Goal: Navigation & Orientation: Find specific page/section

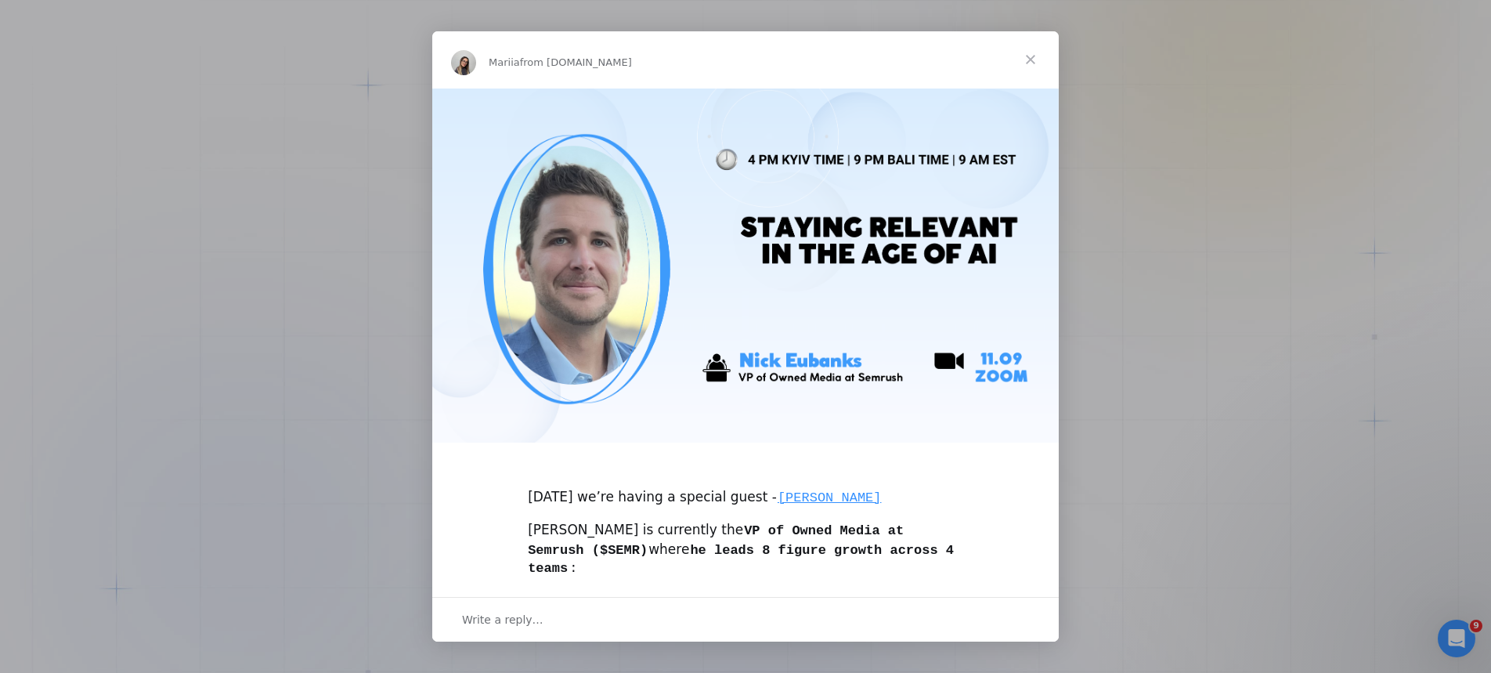
click at [1037, 65] on span "Close" at bounding box center [1030, 59] width 56 height 56
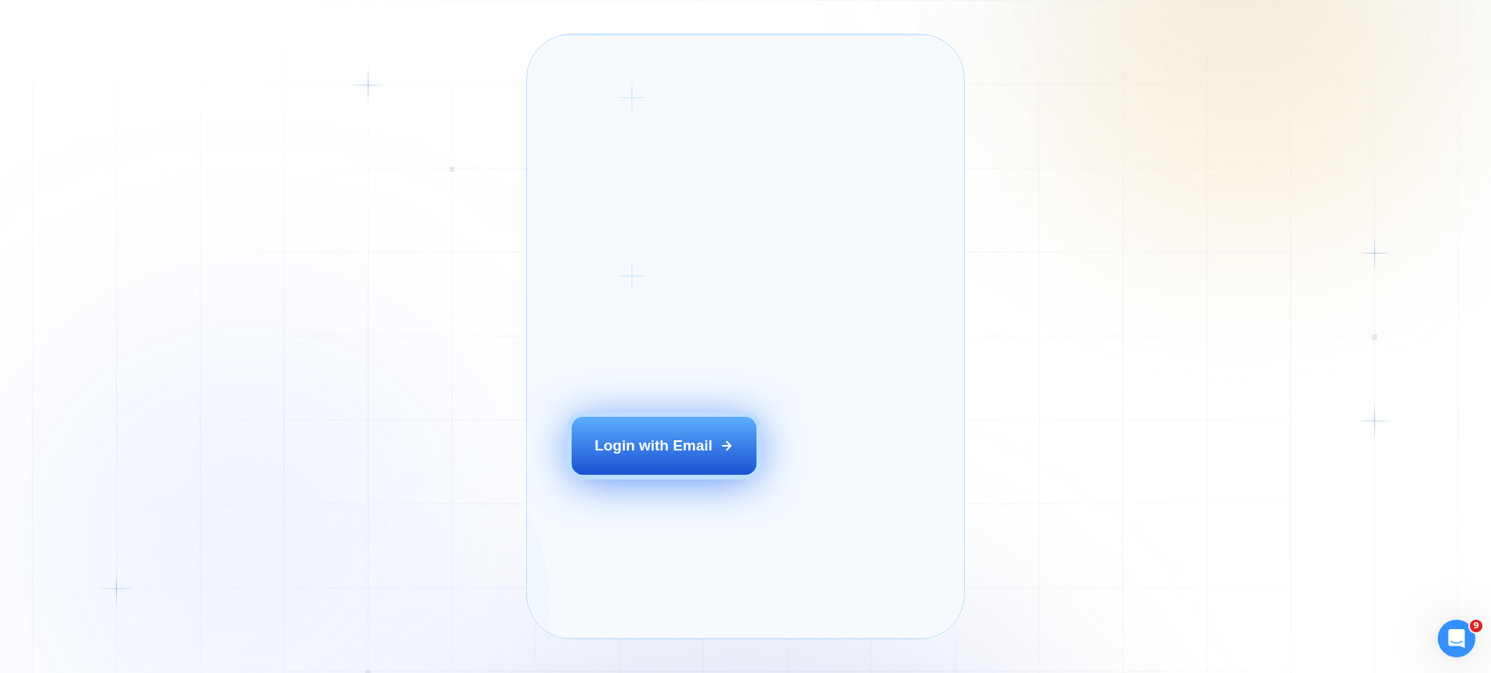
click at [679, 456] on div "Login with Email" at bounding box center [653, 445] width 118 height 20
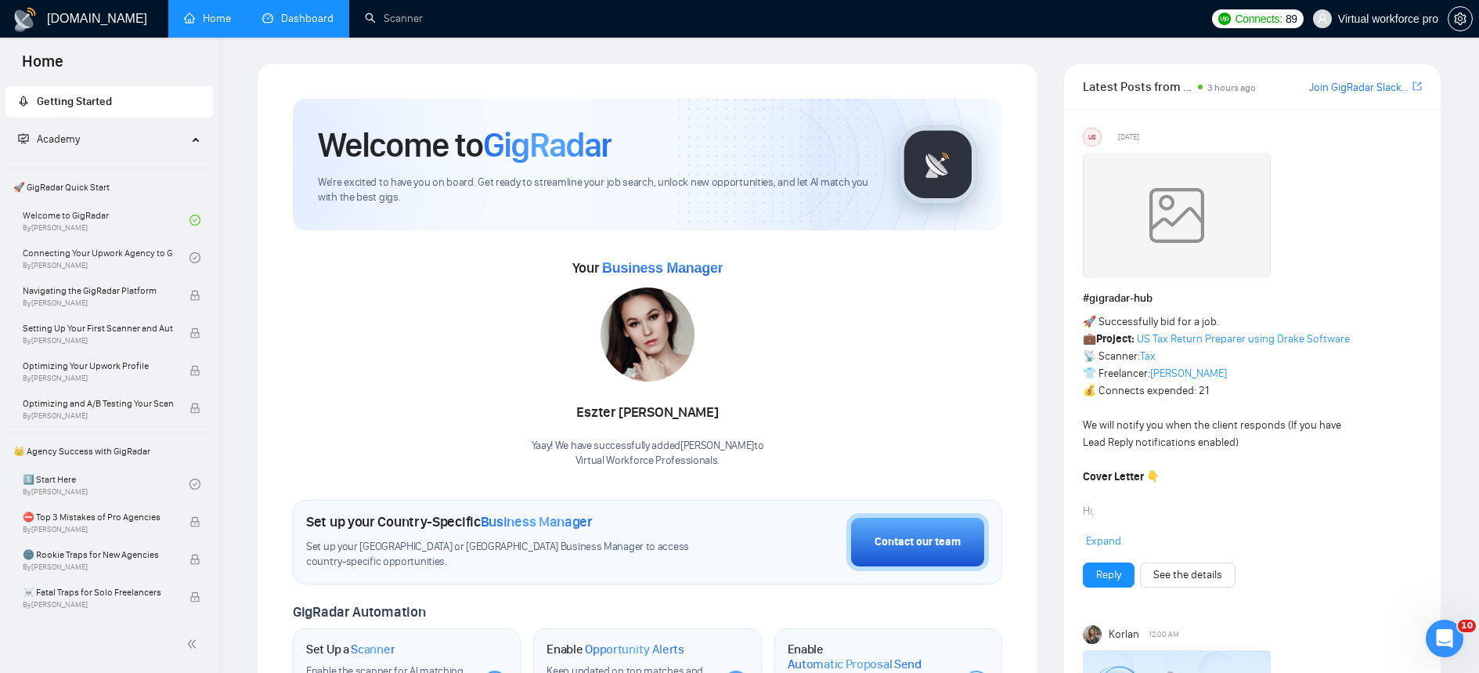
click at [304, 16] on link "Dashboard" at bounding box center [297, 18] width 71 height 13
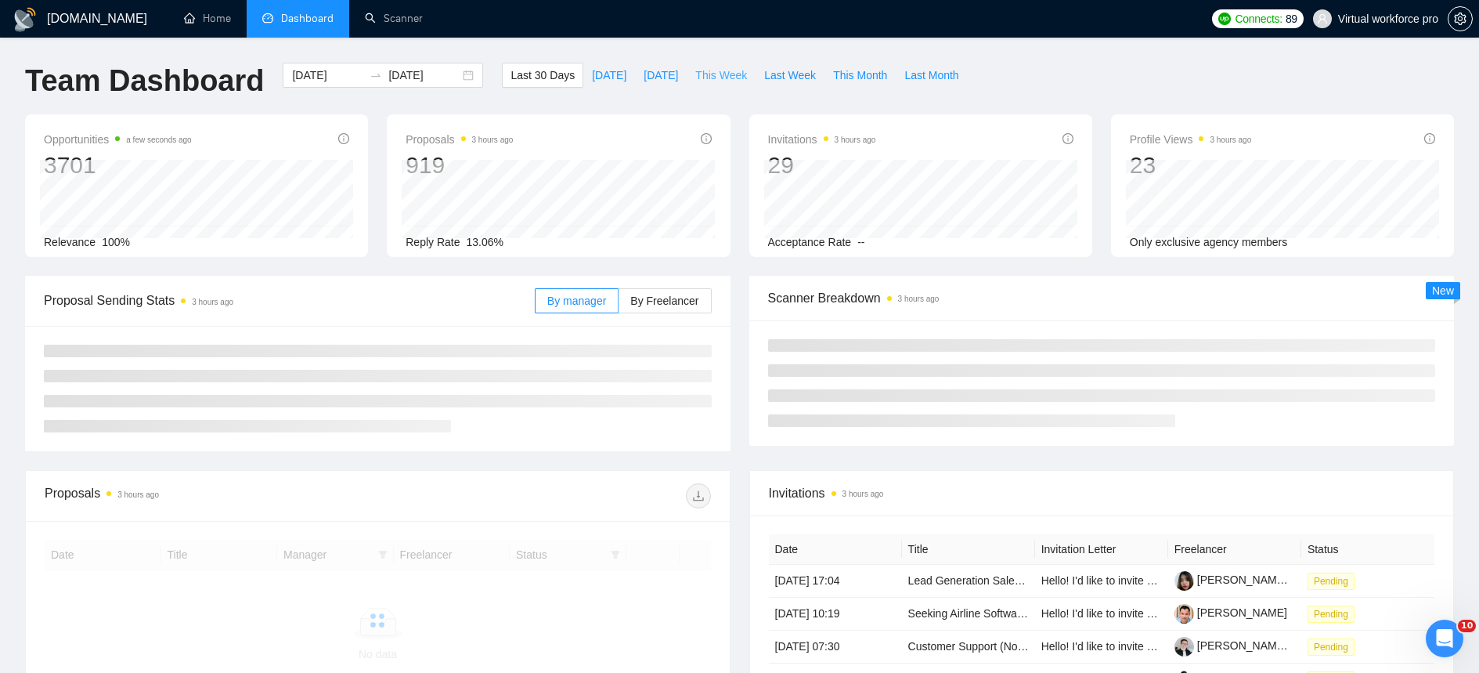
click at [693, 83] on button "This Week" at bounding box center [721, 75] width 69 height 25
type input "[DATE]"
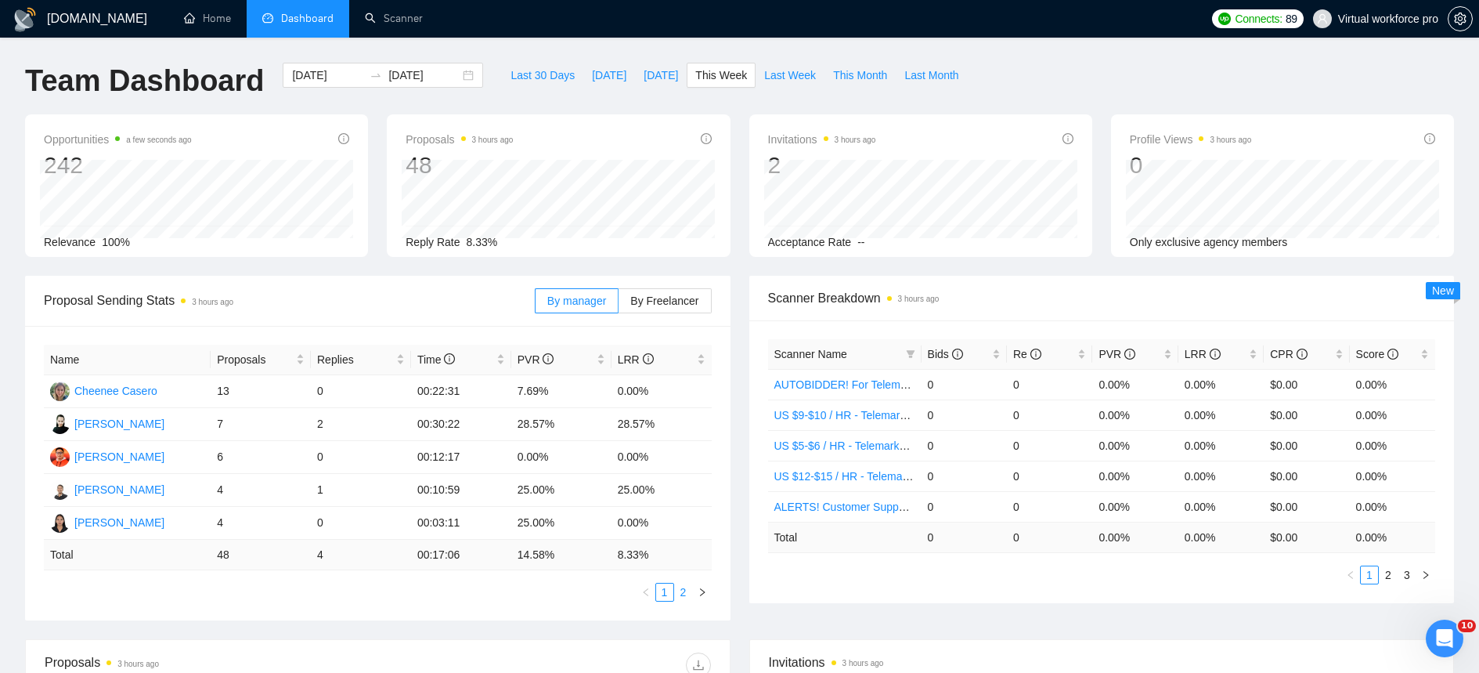
click at [685, 597] on link "2" at bounding box center [683, 591] width 17 height 17
click at [663, 597] on link "1" at bounding box center [664, 591] width 17 height 17
